Goal: Check status: Check status

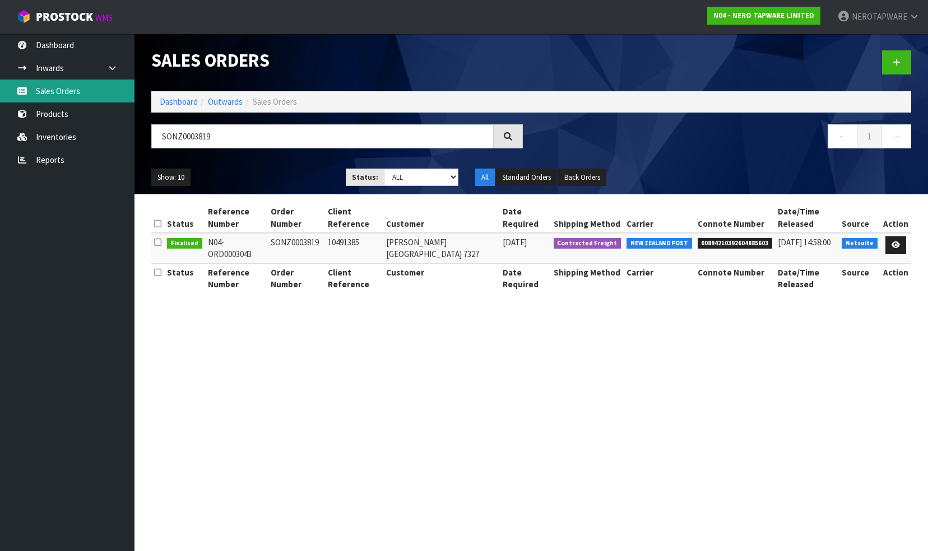
drag, startPoint x: 0, startPoint y: 0, endPoint x: 71, endPoint y: 94, distance: 117.7
click at [71, 94] on link "Sales Orders" at bounding box center [67, 91] width 134 height 23
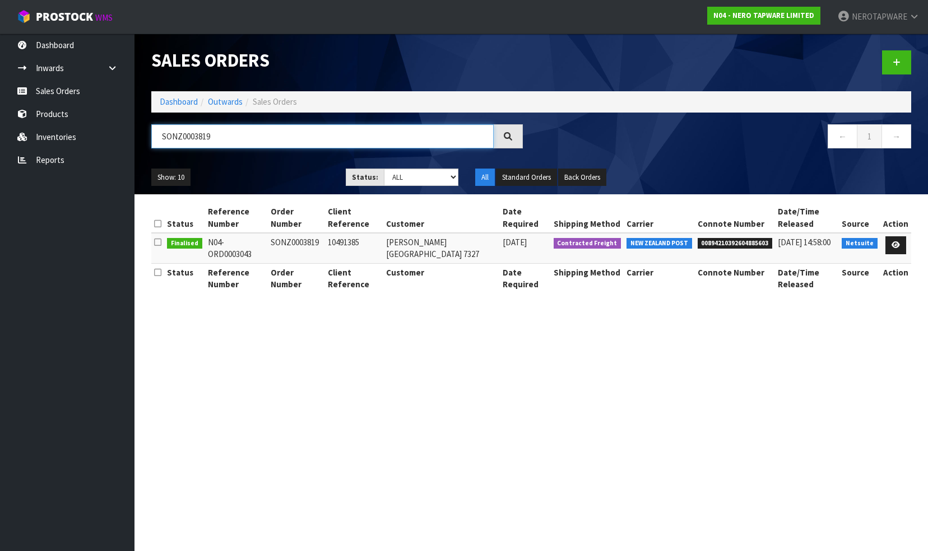
drag, startPoint x: 225, startPoint y: 133, endPoint x: 159, endPoint y: 129, distance: 65.6
click at [154, 129] on input "SONZ0003819" at bounding box center [322, 136] width 342 height 24
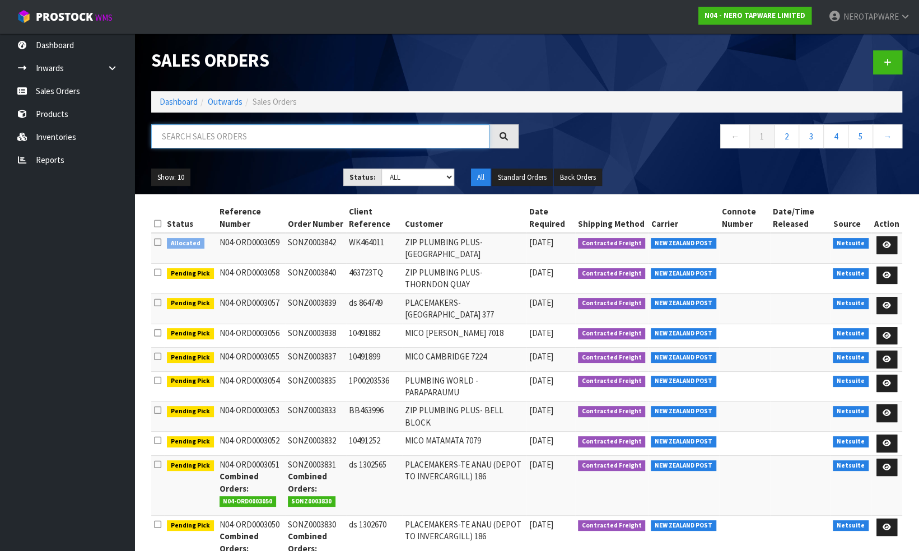
click at [271, 133] on input "text" at bounding box center [320, 136] width 338 height 24
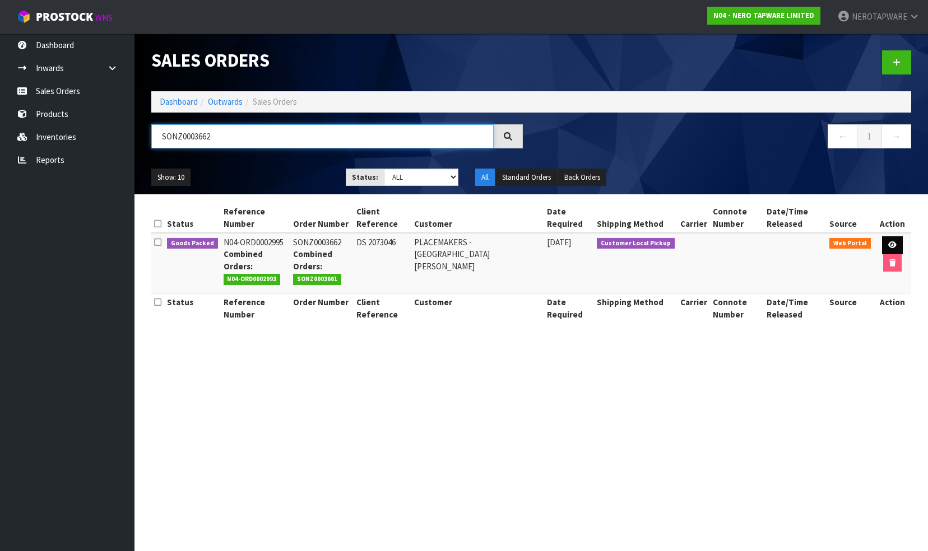
type input "SONZ0003662"
click at [890, 243] on icon at bounding box center [892, 244] width 8 height 7
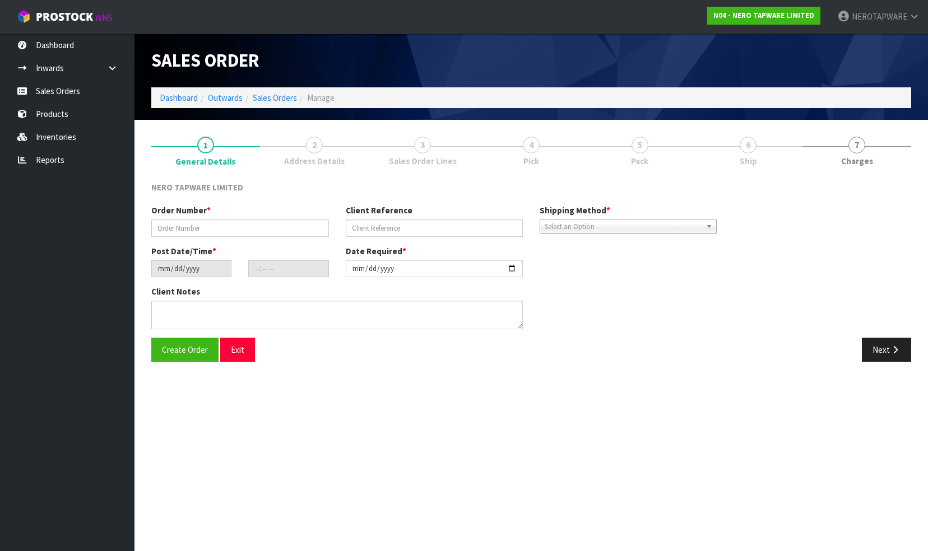
type input "SONZ0003662"
type input "DS 2073046"
type input "[DATE]"
type input "12:07:00.000"
type input "[DATE]"
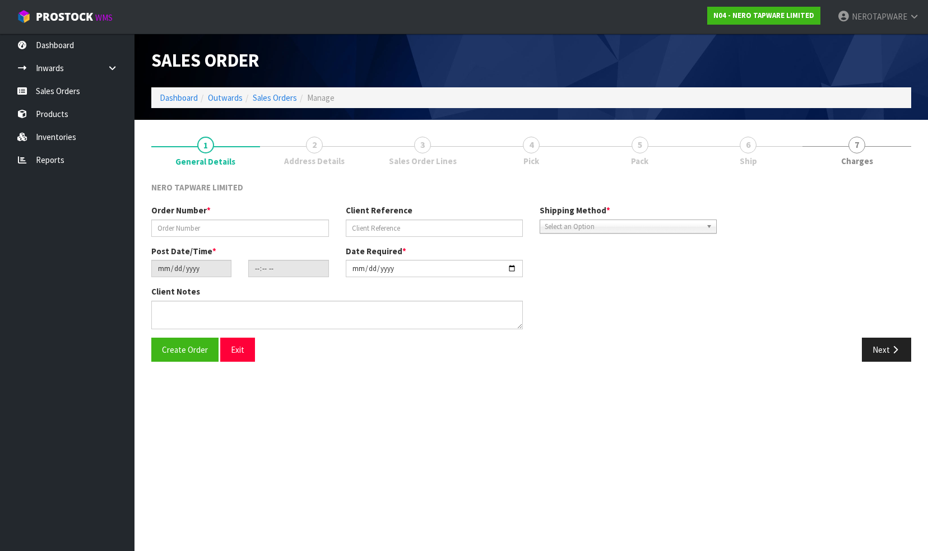
type textarea "PICK UP TOGETHER WITH SONZ0003661 25/09"
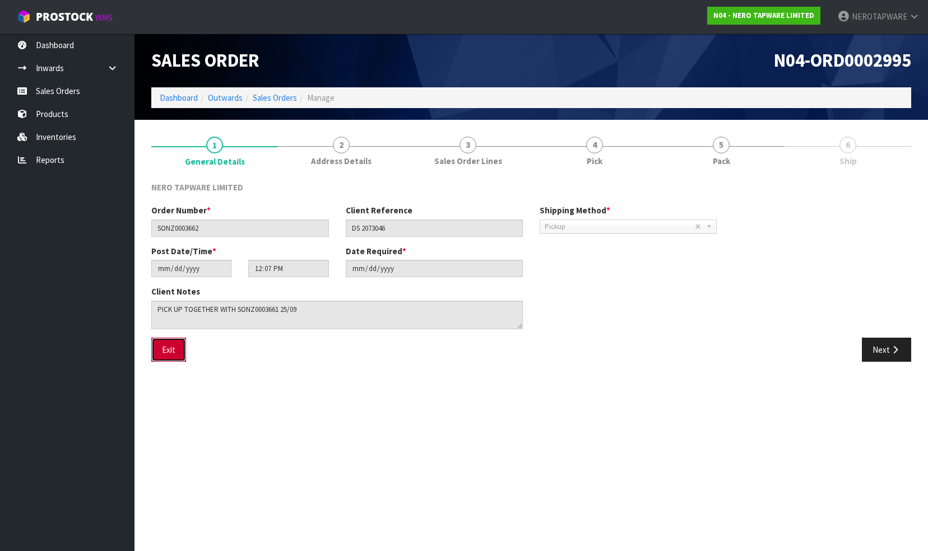
click at [162, 350] on button "Exit" at bounding box center [168, 350] width 35 height 24
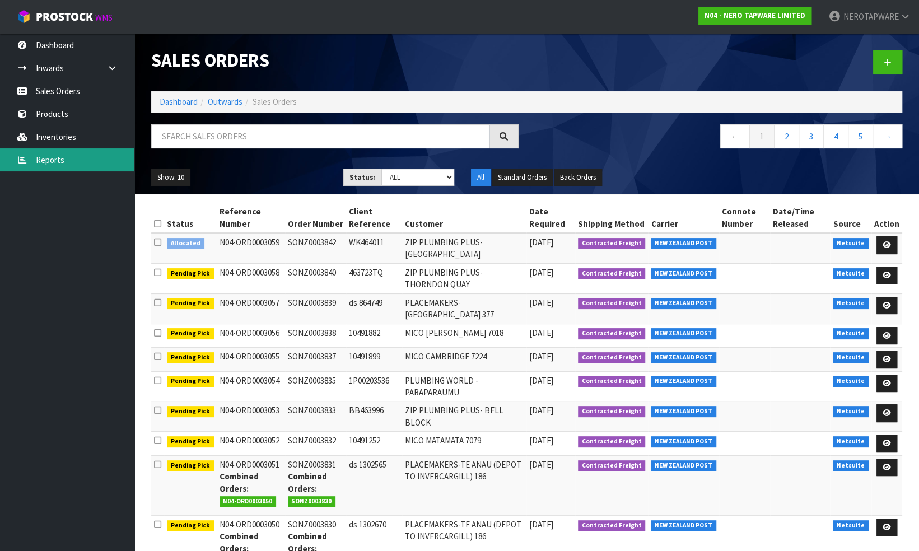
drag, startPoint x: 49, startPoint y: 157, endPoint x: 120, endPoint y: 159, distance: 71.2
click at [49, 157] on link "Reports" at bounding box center [67, 159] width 134 height 23
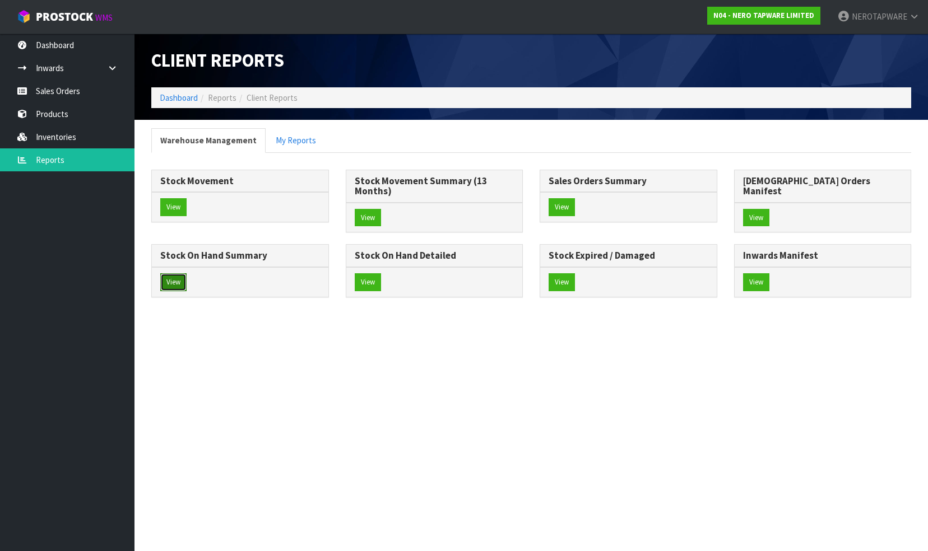
click at [187, 273] on button "View" at bounding box center [173, 282] width 26 height 18
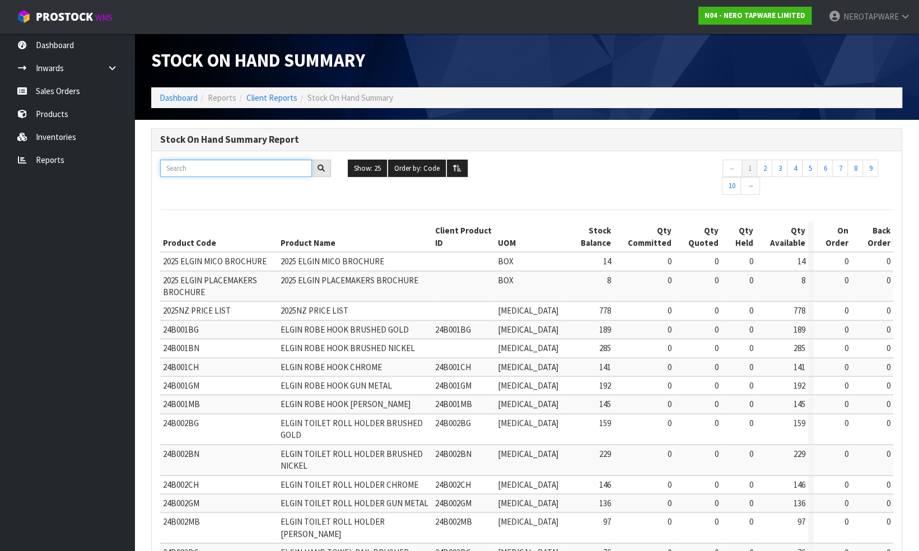
click at [213, 171] on input "text" at bounding box center [236, 168] width 152 height 17
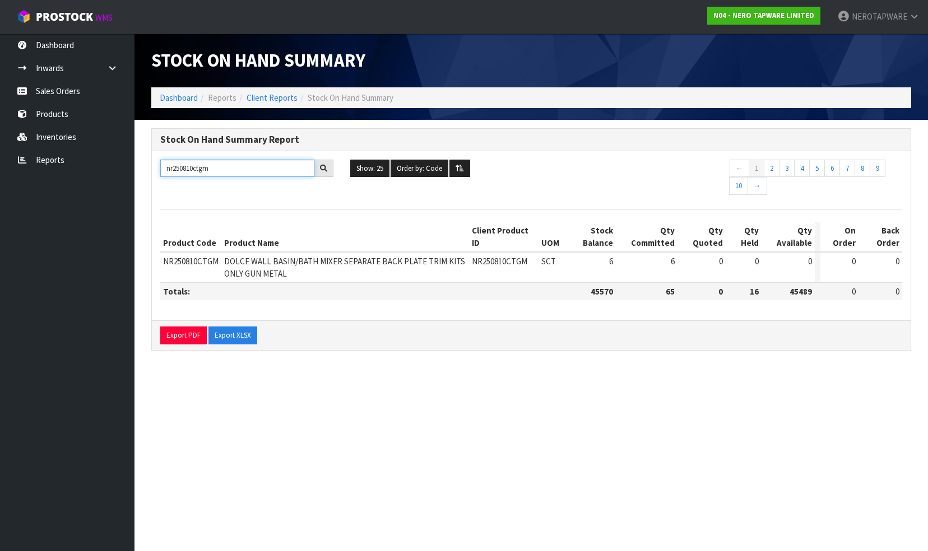
type input "nr250810ctgm"
drag, startPoint x: 799, startPoint y: 255, endPoint x: 816, endPoint y: 257, distance: 16.9
click at [816, 257] on tr "NR250810CTGM DOLCE WALL BASIN/BATH MIXER SEPARATE BACK PLATE TRIM KITS ONLY GUN…" at bounding box center [531, 267] width 742 height 30
click at [655, 186] on div "nr250810ctgm Show: 25 5 10 25 50 100 ALL Order by: Code Code Total Available He…" at bounding box center [531, 179] width 759 height 38
click at [65, 87] on link "Sales Orders" at bounding box center [67, 91] width 134 height 23
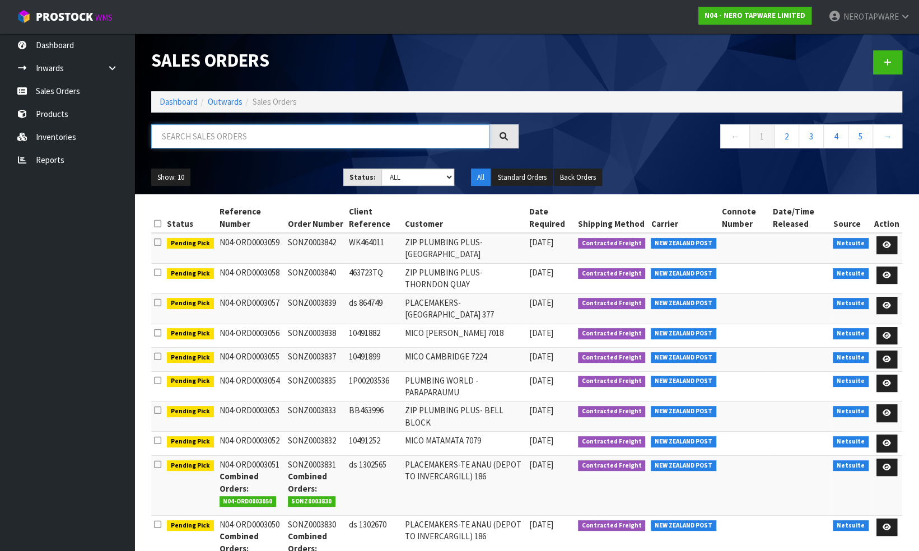
click at [243, 138] on input "text" at bounding box center [320, 136] width 338 height 24
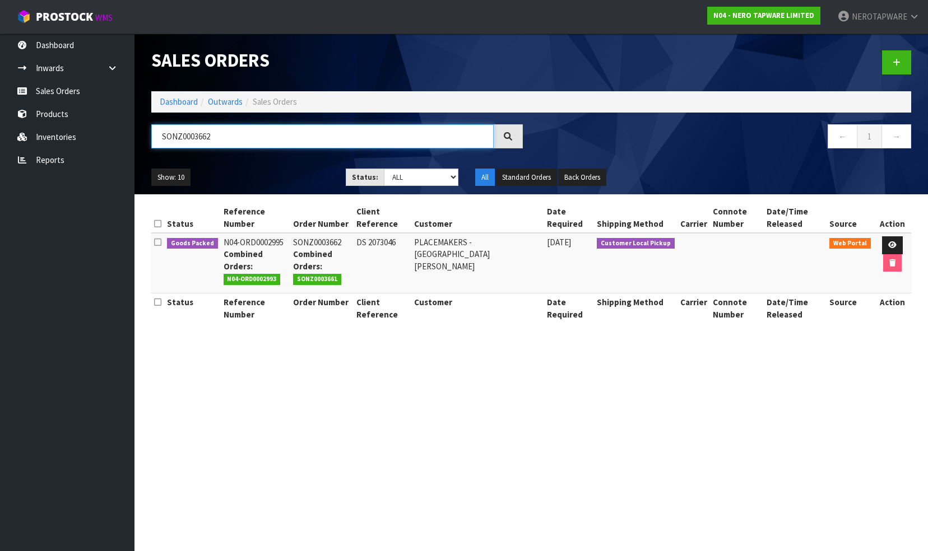
type input "SONZ0003662"
